Goal: Find specific page/section

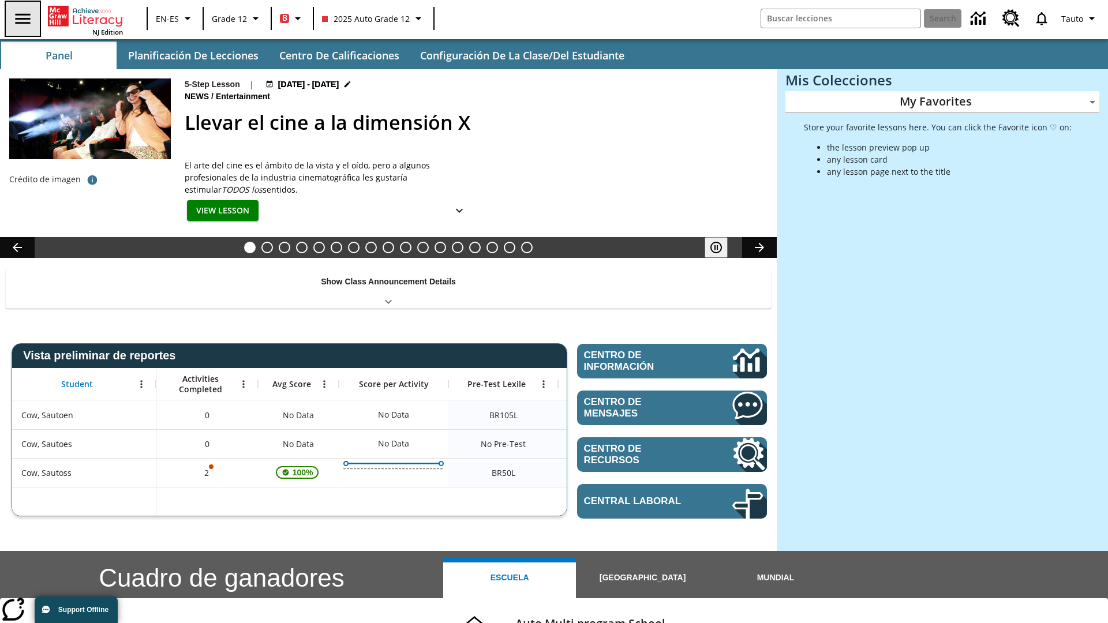
click at [21, 18] on icon "Abrir el menú lateral" at bounding box center [22, 18] width 15 height 10
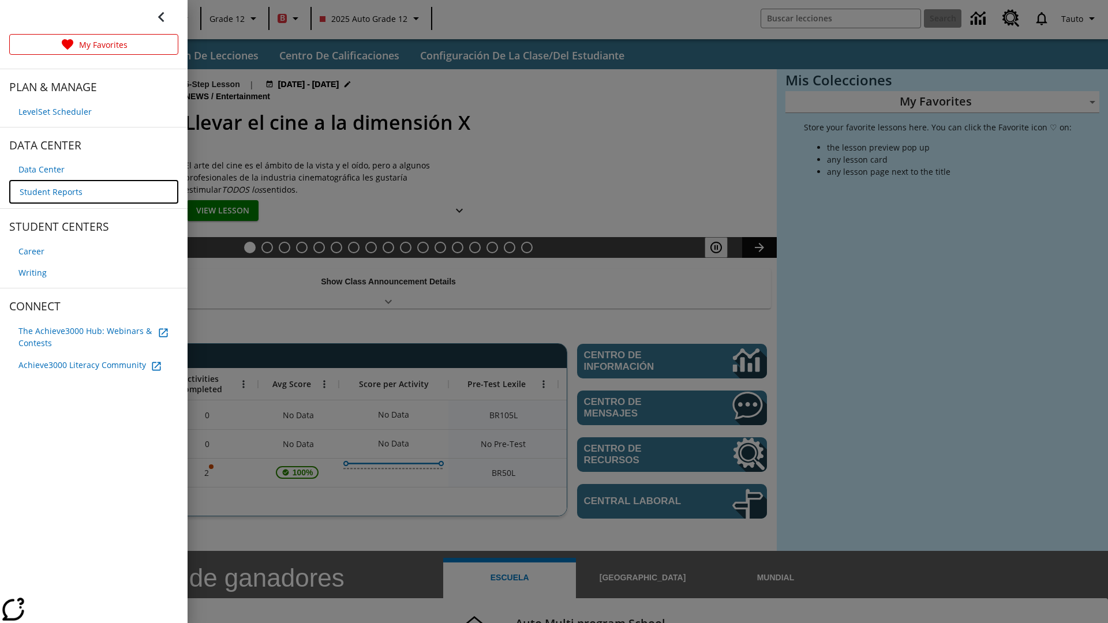
click at [50, 191] on span "Student Reports" at bounding box center [51, 192] width 63 height 12
